Goal: Navigation & Orientation: Find specific page/section

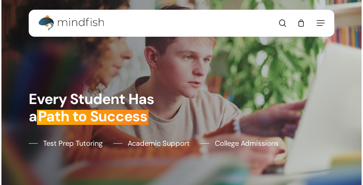
click at [182, 92] on div at bounding box center [260, 108] width 156 height 37
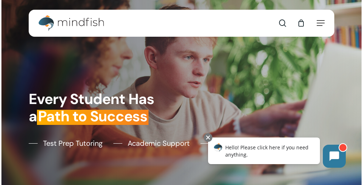
click at [182, 92] on div at bounding box center [260, 108] width 156 height 37
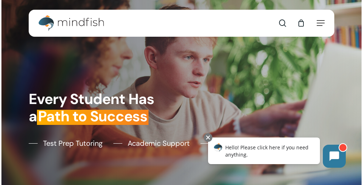
click at [182, 92] on div at bounding box center [260, 108] width 156 height 37
